Goal: Browse casually

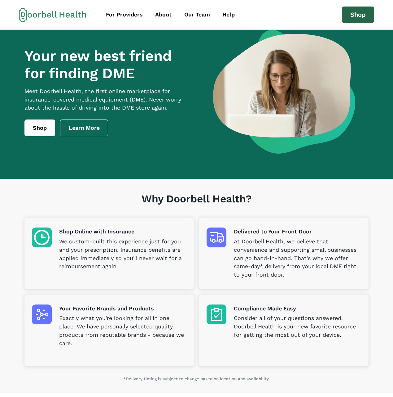
click at [361, 14] on link "Shop" at bounding box center [358, 15] width 32 height 17
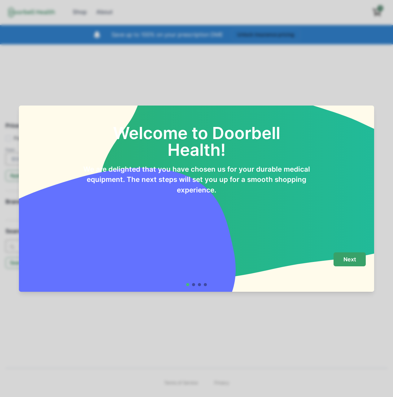
click at [348, 254] on button "Next" at bounding box center [350, 259] width 32 height 14
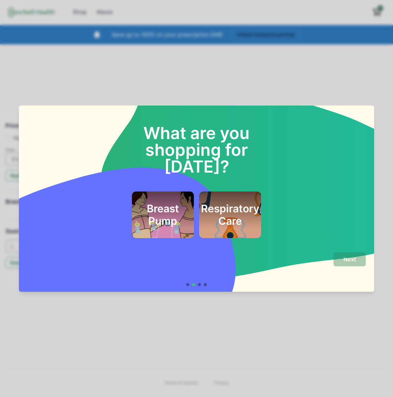
click at [168, 202] on h2 "Breast Pump" at bounding box center [162, 214] width 45 height 25
click at [357, 261] on button "Next" at bounding box center [350, 259] width 32 height 14
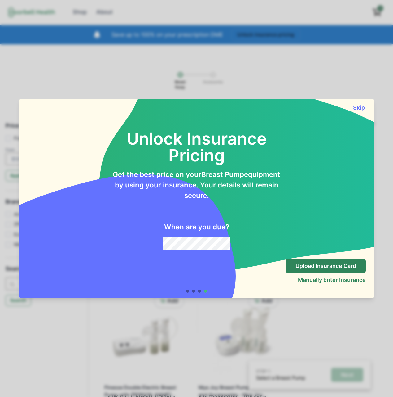
click at [362, 106] on button "Skip" at bounding box center [359, 107] width 14 height 7
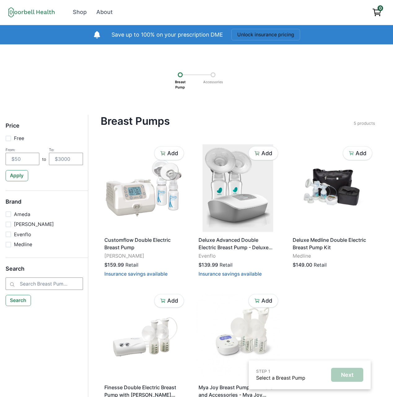
scroll to position [4, 0]
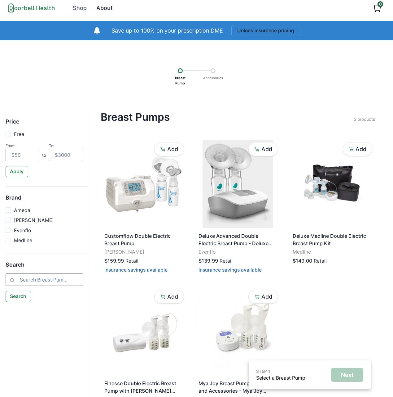
click at [101, 8] on div "About" at bounding box center [104, 8] width 16 height 8
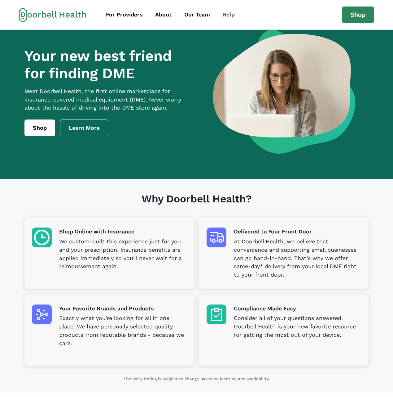
click at [229, 11] on div "Help" at bounding box center [229, 15] width 12 height 8
